Goal: Task Accomplishment & Management: Manage account settings

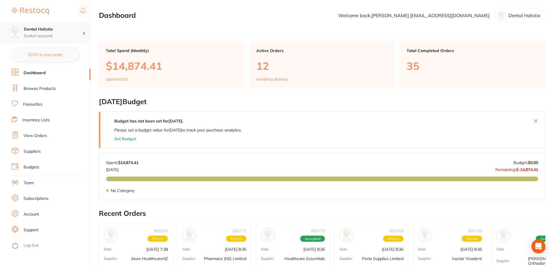
click at [85, 35] on icon at bounding box center [84, 33] width 2 height 3
click at [85, 35] on div at bounding box center [87, 32] width 8 height 5
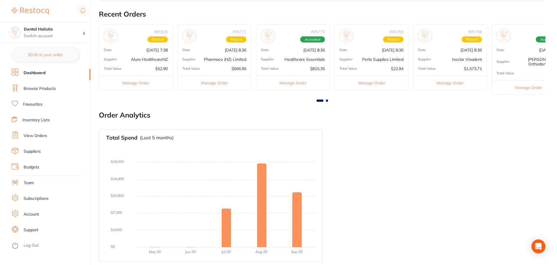
scroll to position [200, 0]
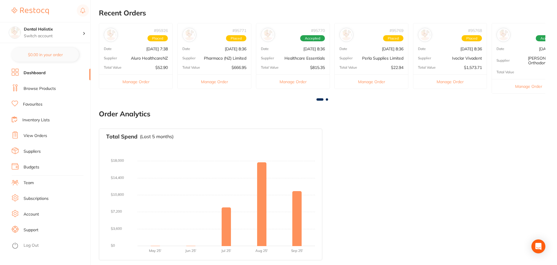
click at [35, 136] on link "View Orders" at bounding box center [36, 136] width 24 height 6
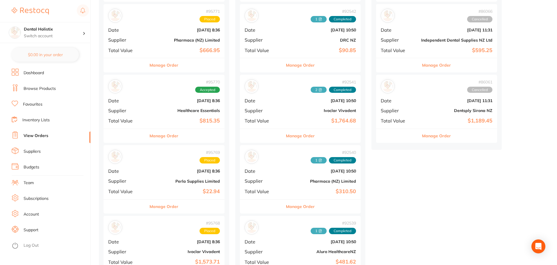
scroll to position [145, 0]
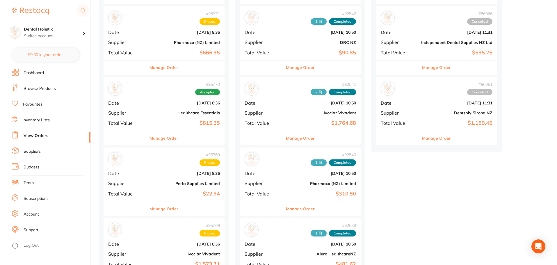
click at [33, 150] on link "Suppliers" at bounding box center [32, 152] width 17 height 6
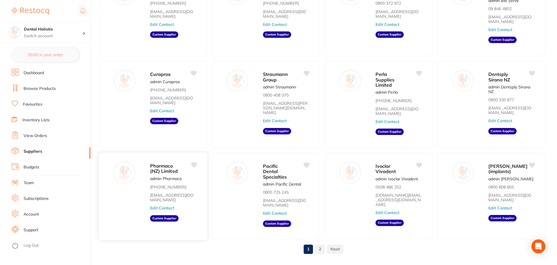
scroll to position [83, 0]
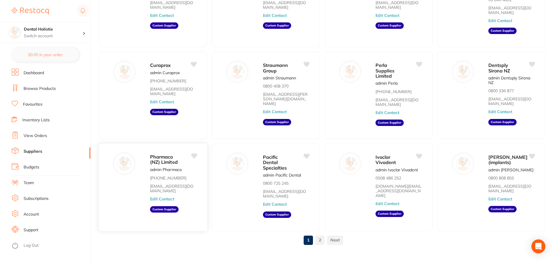
click at [168, 197] on button "Edit Contact" at bounding box center [162, 199] width 24 height 5
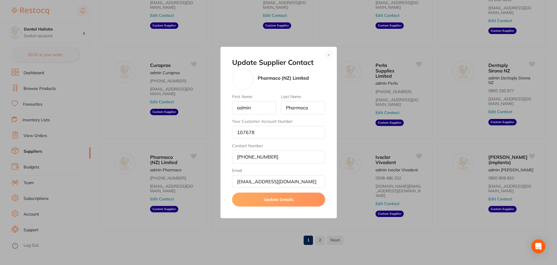
click at [329, 55] on button "button" at bounding box center [328, 54] width 7 height 7
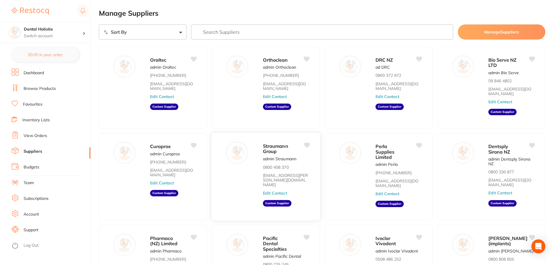
scroll to position [0, 0]
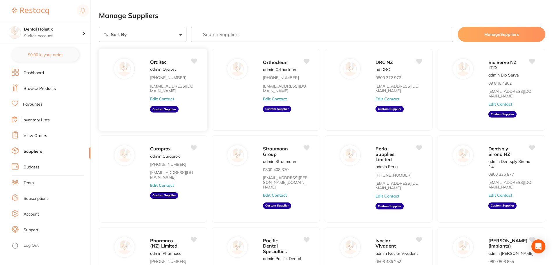
click at [170, 98] on button "Edit Contact" at bounding box center [162, 99] width 24 height 5
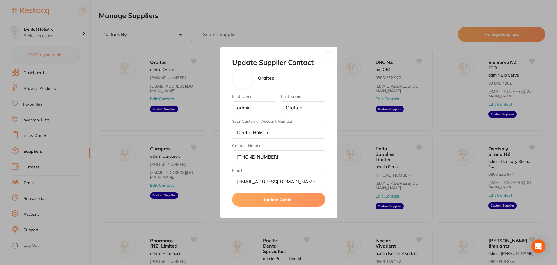
click at [330, 54] on button "button" at bounding box center [328, 54] width 7 height 7
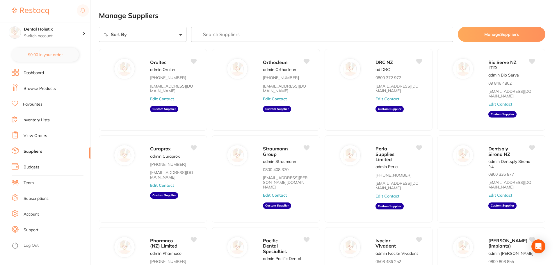
click at [40, 136] on link "View Orders" at bounding box center [36, 136] width 24 height 6
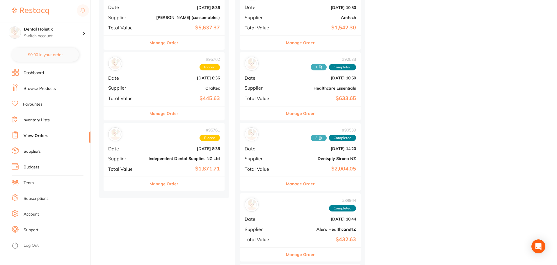
scroll to position [756, 0]
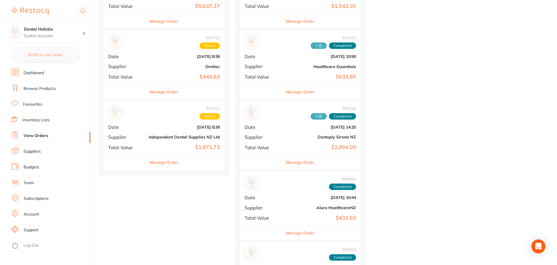
click at [172, 92] on button "Manage Order" at bounding box center [163, 92] width 29 height 14
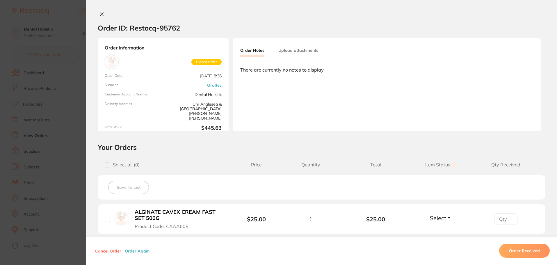
click at [99, 13] on icon at bounding box center [101, 14] width 5 height 5
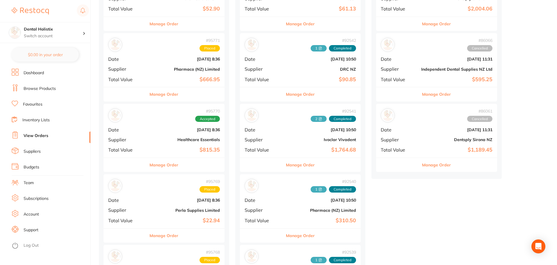
scroll to position [87, 0]
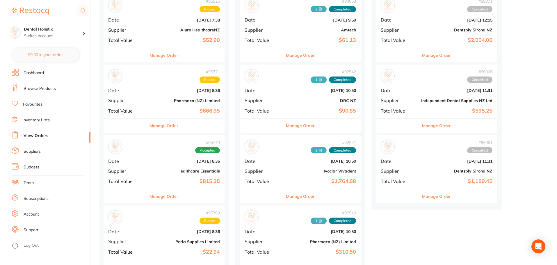
click at [171, 127] on button "Manage Order" at bounding box center [163, 126] width 29 height 14
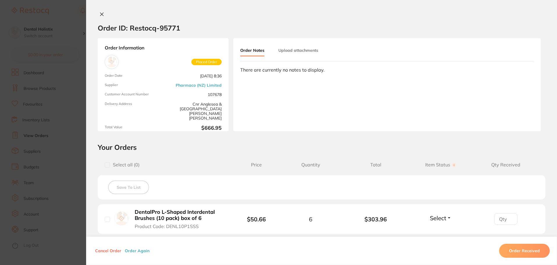
click at [101, 15] on icon at bounding box center [101, 14] width 5 height 5
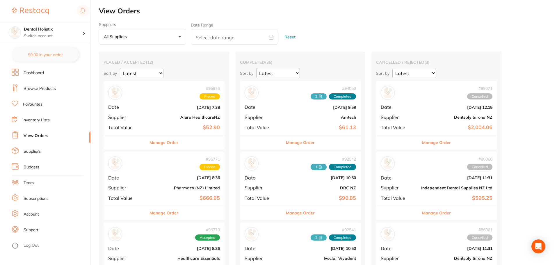
click at [171, 213] on button "Manage Order" at bounding box center [163, 213] width 29 height 14
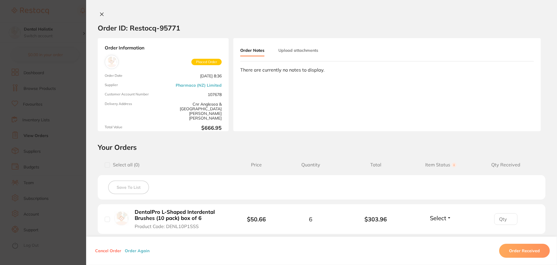
click at [102, 14] on icon at bounding box center [101, 14] width 5 height 5
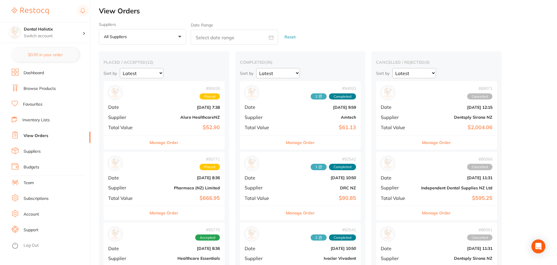
click at [34, 152] on link "Suppliers" at bounding box center [32, 152] width 17 height 6
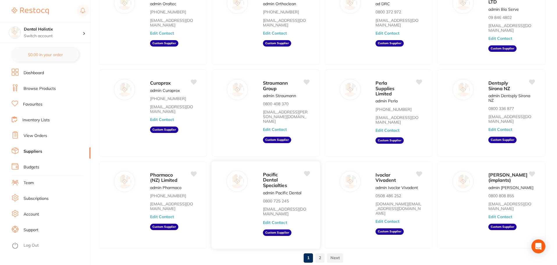
scroll to position [83, 0]
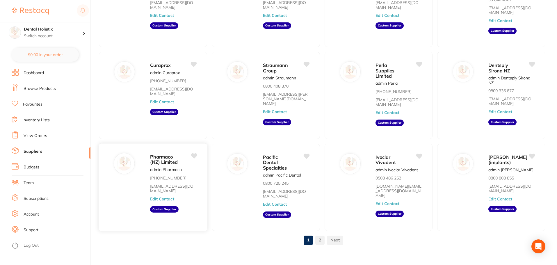
click at [168, 184] on link "[EMAIL_ADDRESS][DOMAIN_NAME]" at bounding box center [173, 189] width 47 height 10
click at [167, 197] on button "Edit Contact" at bounding box center [162, 199] width 24 height 5
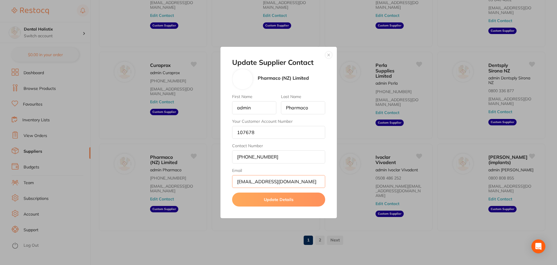
drag, startPoint x: 310, startPoint y: 181, endPoint x: 224, endPoint y: 181, distance: 86.1
click at [224, 181] on div "Update Supplier Contact Pharmaco (NZ) Limited First Name admin Last Name Pharma…" at bounding box center [278, 133] width 116 height 172
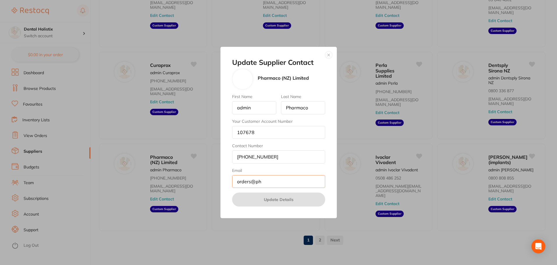
type input "orders@ph"
click at [329, 55] on button "button" at bounding box center [328, 54] width 7 height 7
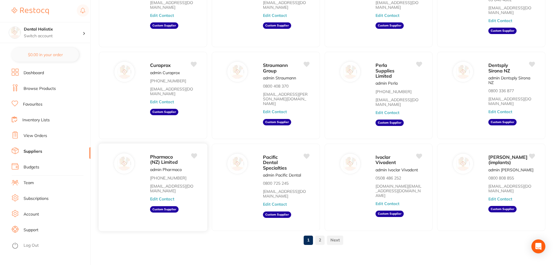
click at [160, 197] on button "Edit Contact" at bounding box center [162, 199] width 24 height 5
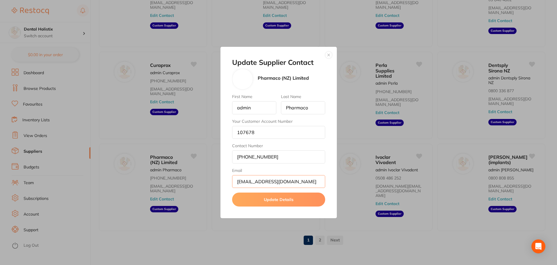
scroll to position [0, 0]
drag, startPoint x: 304, startPoint y: 184, endPoint x: 183, endPoint y: 181, distance: 121.3
click at [186, 185] on div "Update Supplier Contact Pharmaco (NZ) Limited First Name admin Last Name Pharma…" at bounding box center [278, 132] width 557 height 265
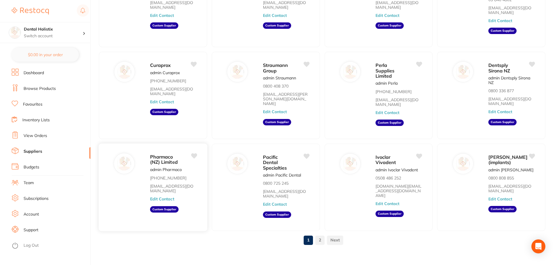
click at [155, 197] on button "Edit Contact" at bounding box center [162, 199] width 24 height 5
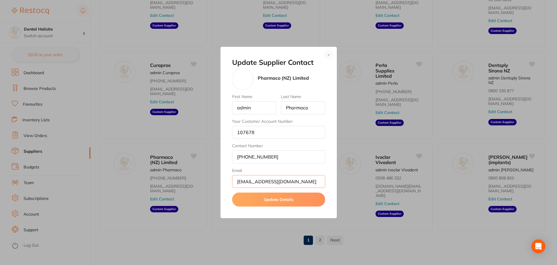
scroll to position [0, 0]
drag, startPoint x: 300, startPoint y: 184, endPoint x: 228, endPoint y: 184, distance: 72.4
click at [228, 184] on div "Update Supplier Contact Pharmaco (NZ) Limited First Name admin Last Name Pharma…" at bounding box center [278, 133] width 116 height 172
type input "[EMAIL_ADDRESS][DOMAIN_NAME]"
click at [286, 200] on button "Update Details" at bounding box center [278, 200] width 93 height 14
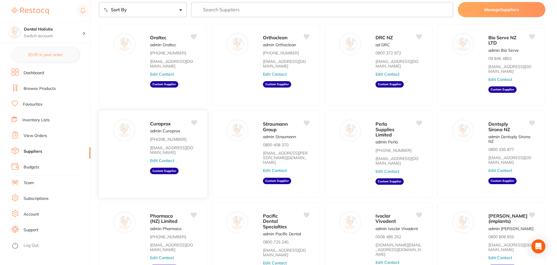
scroll to position [83, 0]
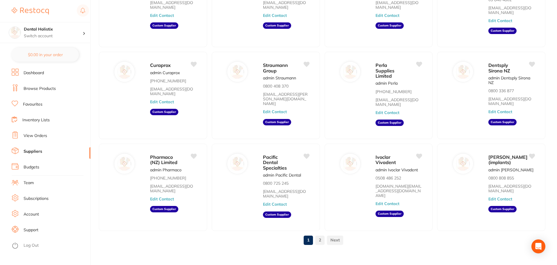
drag, startPoint x: 33, startPoint y: 104, endPoint x: 36, endPoint y: 110, distance: 6.0
click at [33, 104] on link "Favourites" at bounding box center [32, 104] width 19 height 6
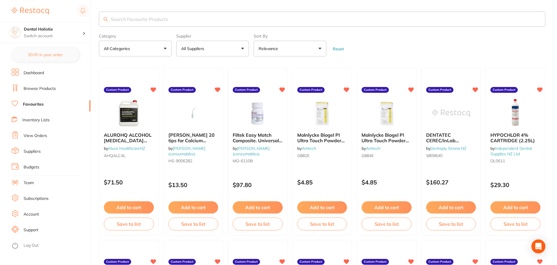
click at [39, 134] on link "View Orders" at bounding box center [36, 136] width 24 height 6
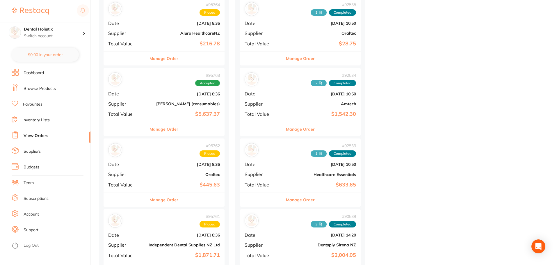
scroll to position [669, 0]
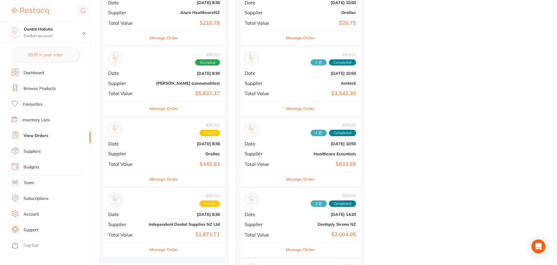
click at [163, 179] on button "Manage Order" at bounding box center [163, 179] width 29 height 14
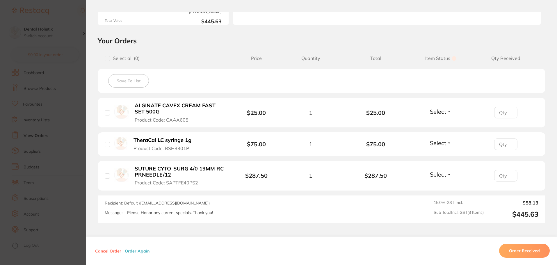
scroll to position [116, 0]
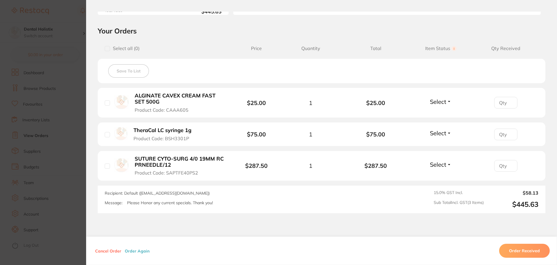
click at [59, 157] on section "Order ID: Restocq- 95762 Order Information Placed Order Order Date [DATE] 8:36 …" at bounding box center [278, 132] width 557 height 265
